Goal: Information Seeking & Learning: Learn about a topic

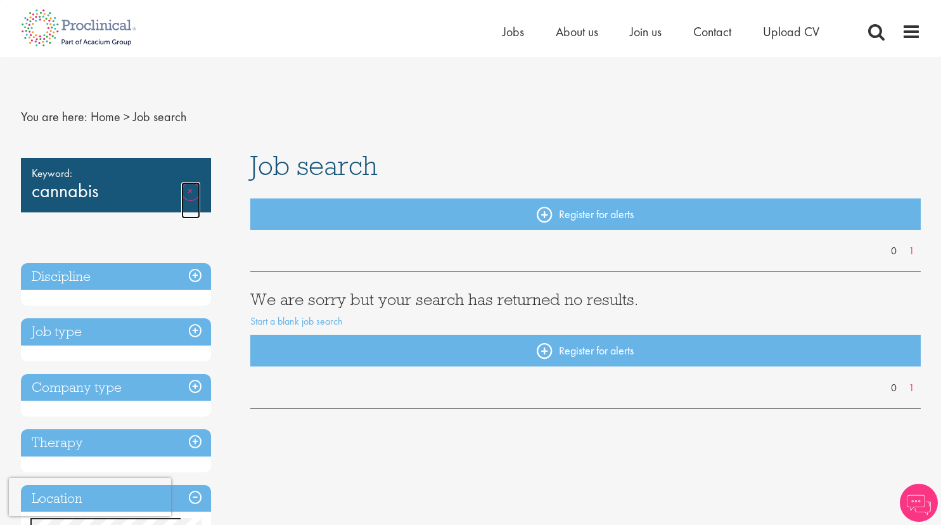
click at [193, 191] on link "Remove" at bounding box center [190, 200] width 19 height 37
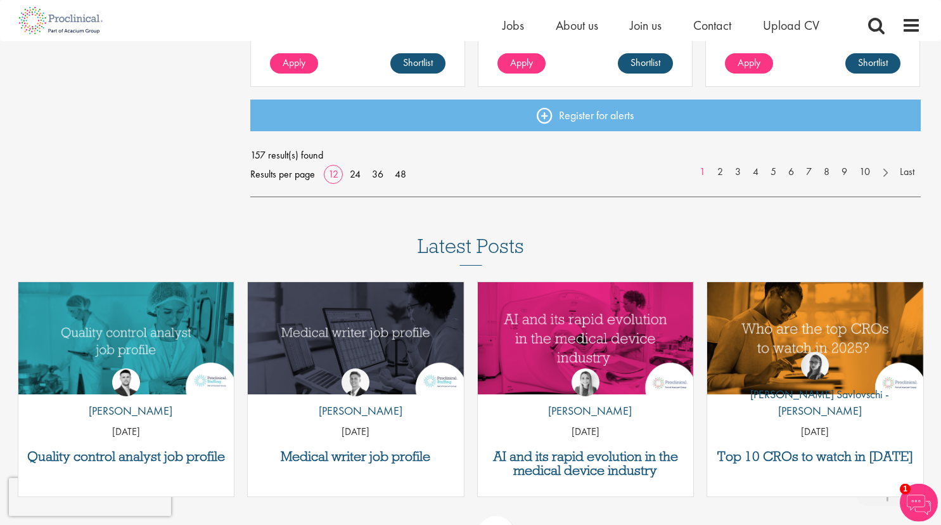
scroll to position [1104, 0]
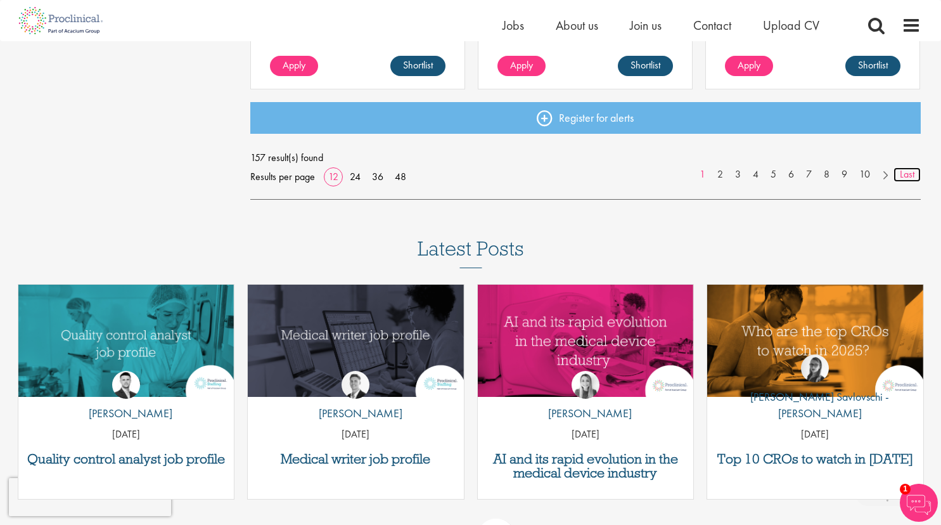
click at [910, 177] on link "Last" at bounding box center [906, 174] width 27 height 15
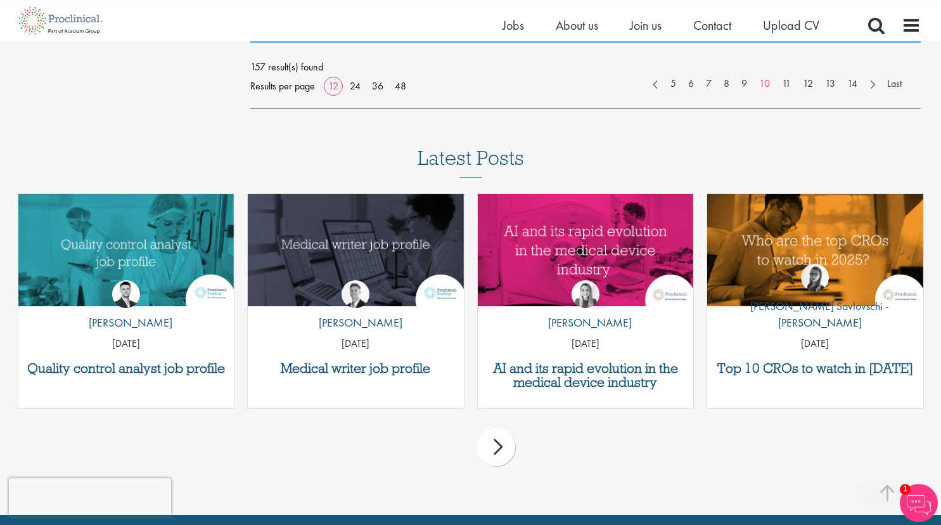
scroll to position [1369, 0]
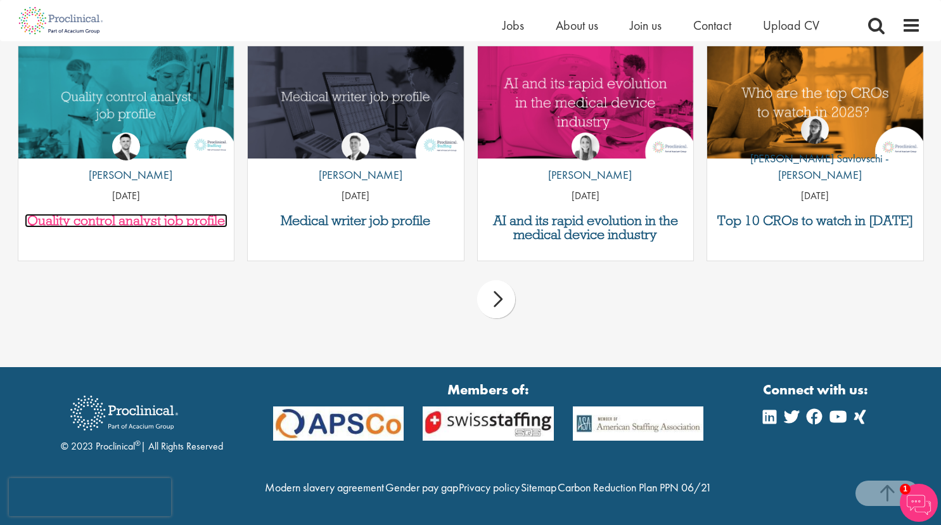
click at [184, 214] on h3 "Quality control analyst job profile" at bounding box center [126, 221] width 203 height 14
